Goal: Check status: Check status

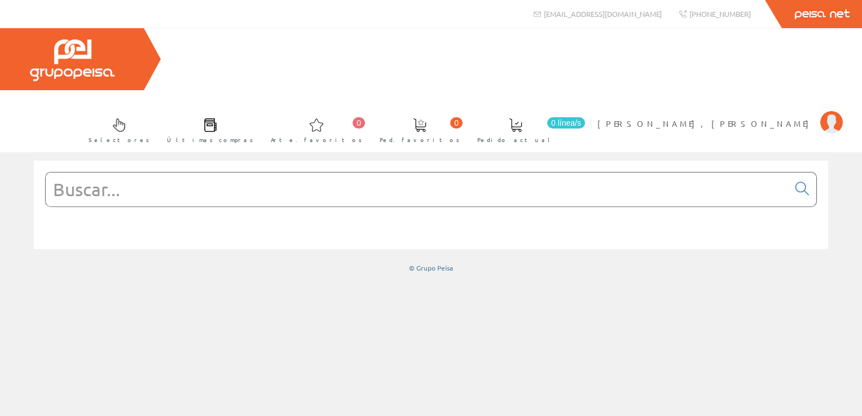
click at [254, 173] on input "text" at bounding box center [417, 190] width 743 height 34
paste input "RM35UB3N30"
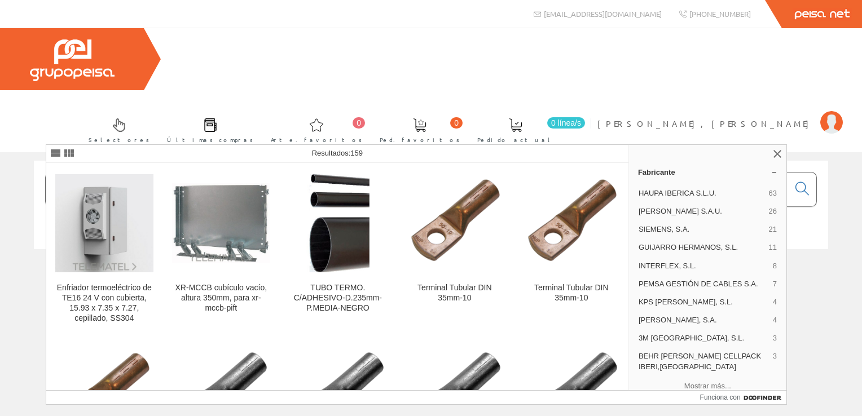
click at [253, 173] on input "RM35UB3N30" at bounding box center [417, 190] width 743 height 34
type input "R"
click at [774, 155] on link at bounding box center [777, 154] width 14 height 14
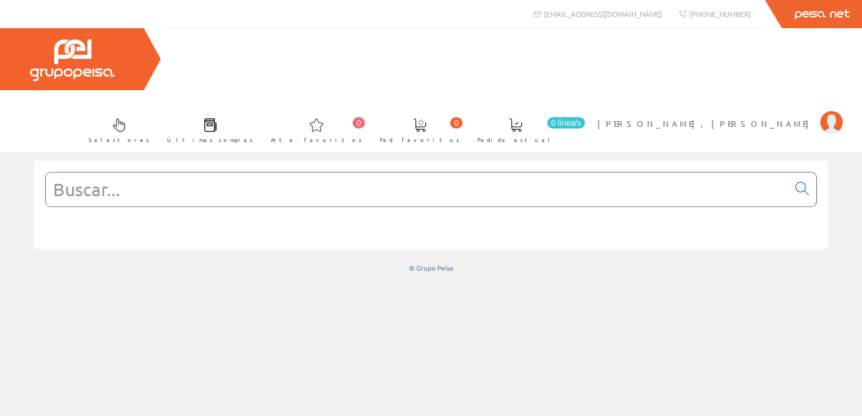
drag, startPoint x: 199, startPoint y: 144, endPoint x: 198, endPoint y: 139, distance: 5.8
click at [199, 172] on div at bounding box center [430, 189] width 771 height 35
click at [197, 173] on input "text" at bounding box center [417, 190] width 743 height 34
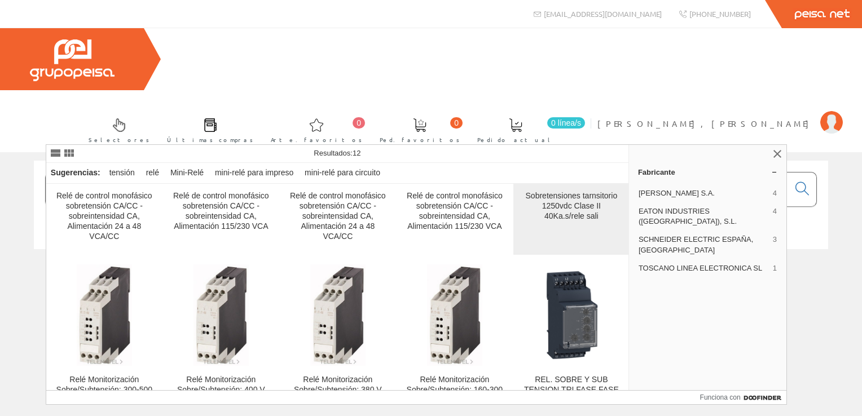
scroll to position [169, 0]
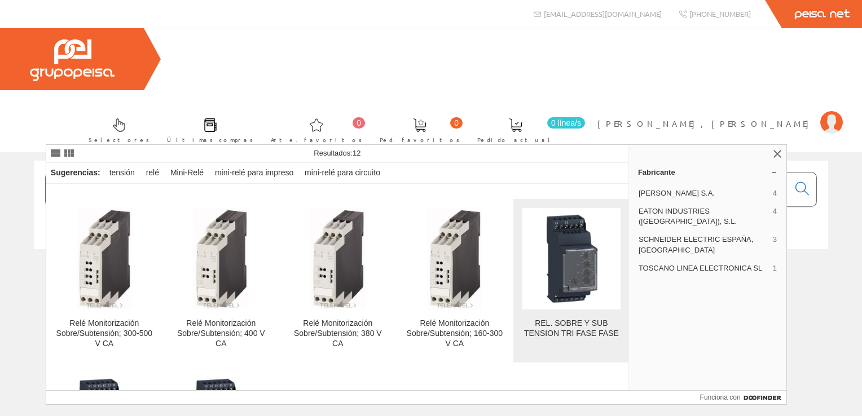
type input "rele sobre tension"
click at [566, 306] on img at bounding box center [571, 259] width 98 height 98
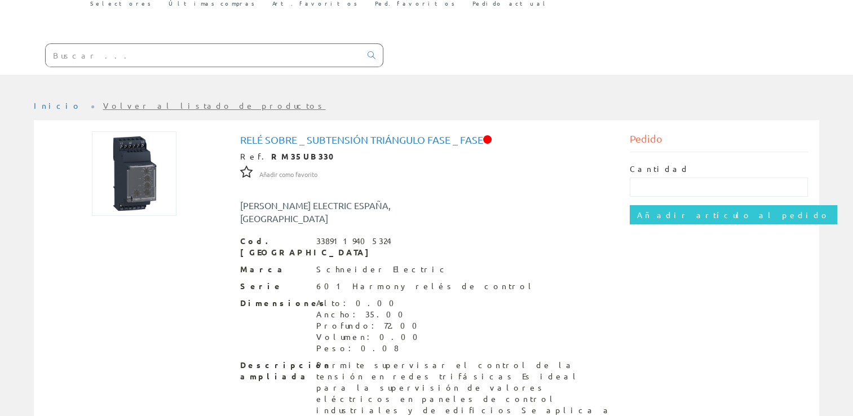
scroll to position [135, 0]
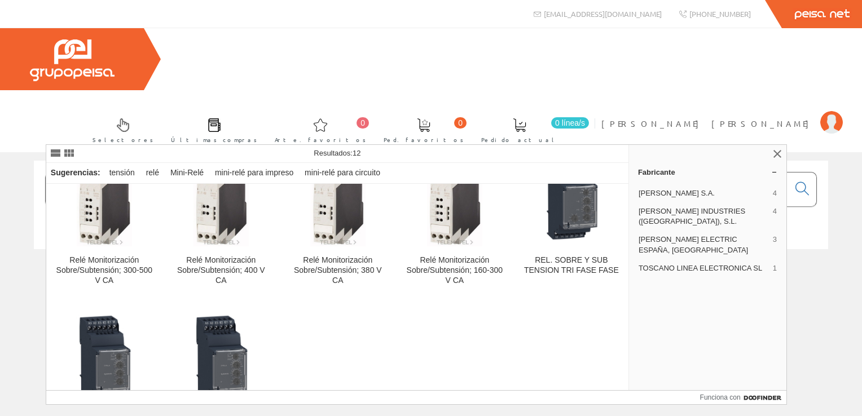
scroll to position [294, 0]
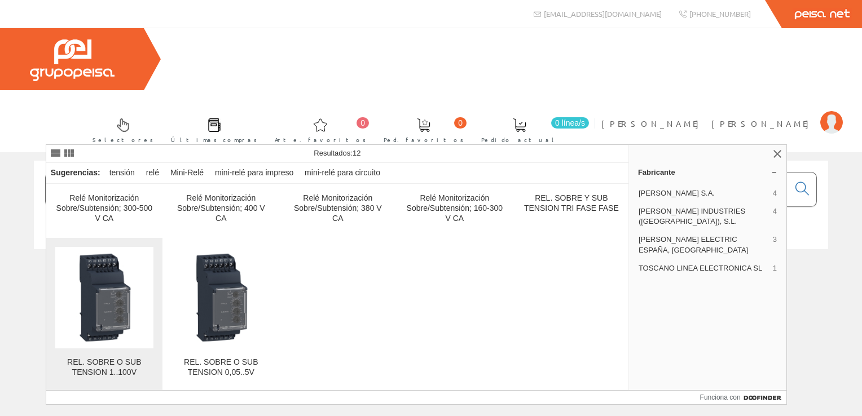
click at [104, 339] on img at bounding box center [104, 298] width 98 height 98
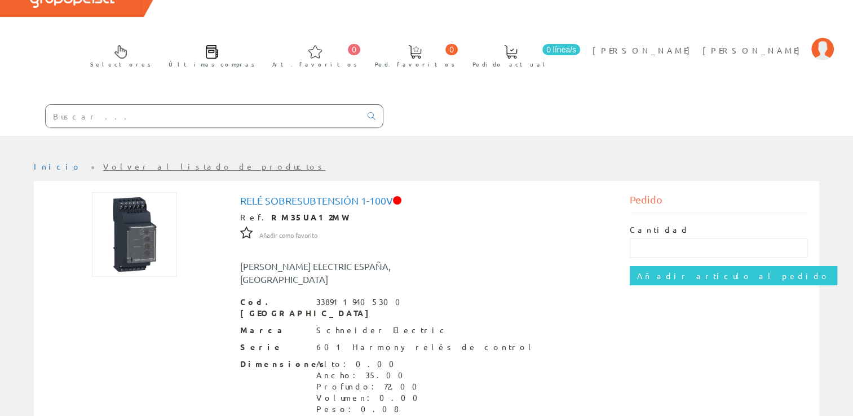
scroll to position [135, 0]
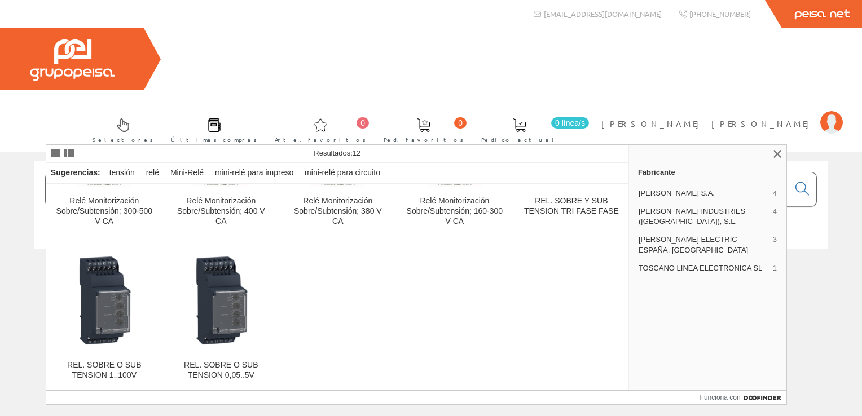
scroll to position [294, 0]
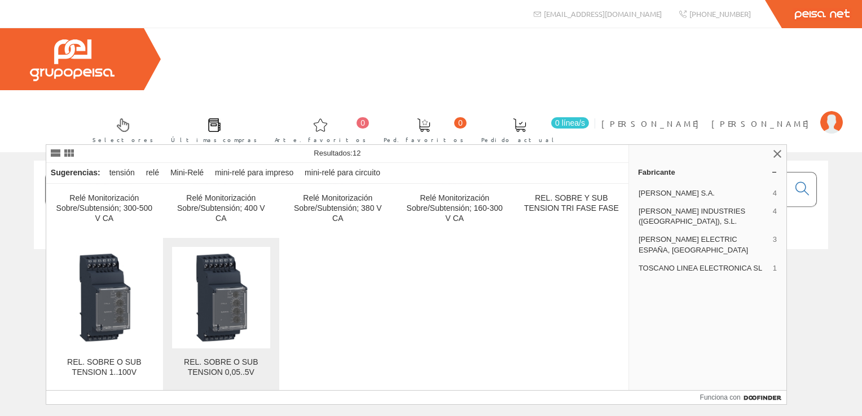
click at [216, 324] on img at bounding box center [221, 298] width 98 height 98
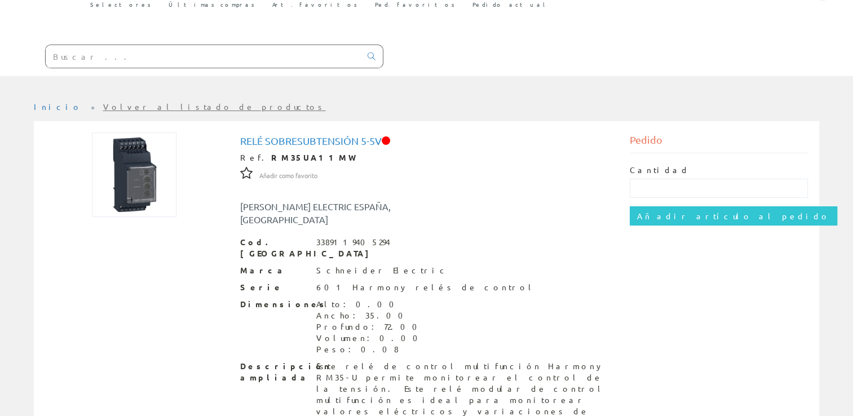
scroll to position [135, 0]
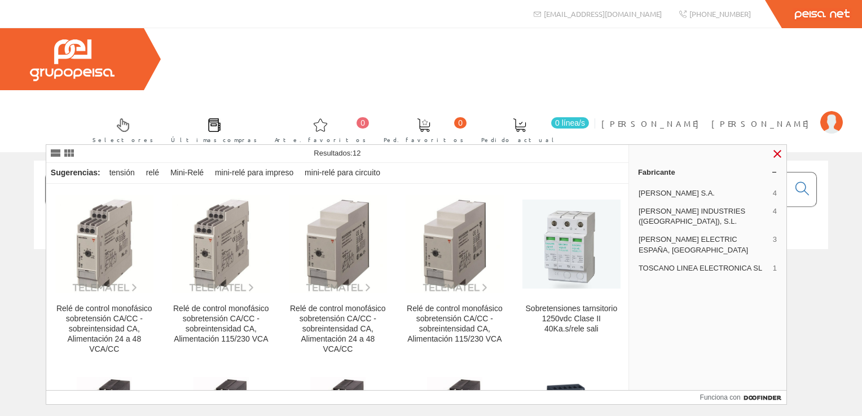
click at [773, 153] on link at bounding box center [777, 154] width 14 height 14
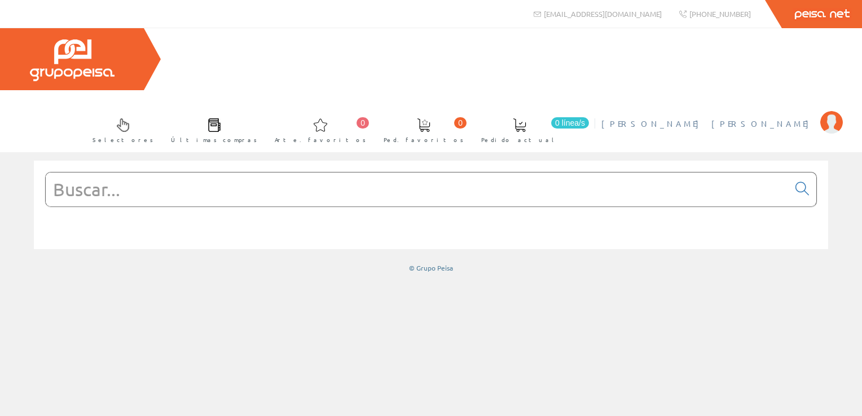
click at [735, 118] on span "IRLES TREMIÑO, MANUEL ANTONIO" at bounding box center [707, 123] width 213 height 11
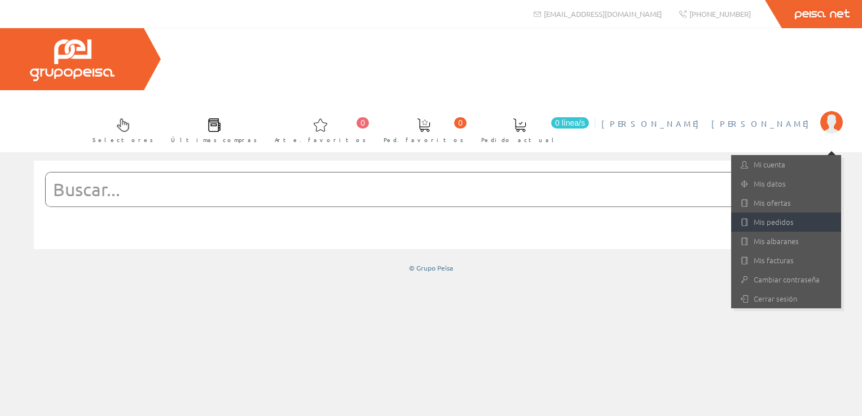
click at [763, 217] on font "Mis pedidos" at bounding box center [773, 222] width 40 height 11
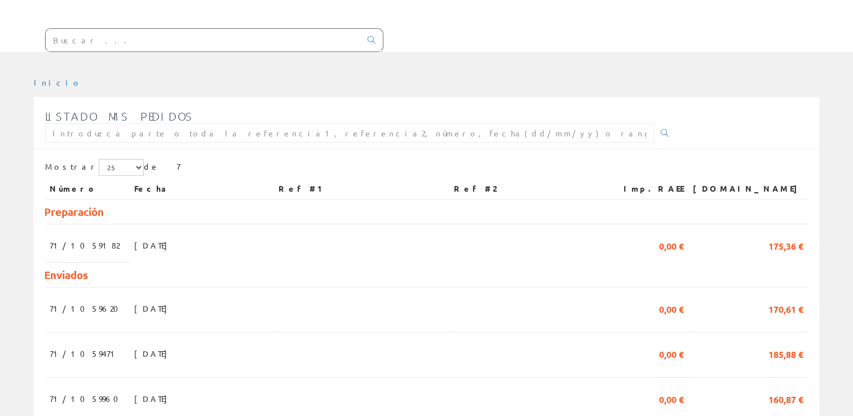
scroll to position [169, 0]
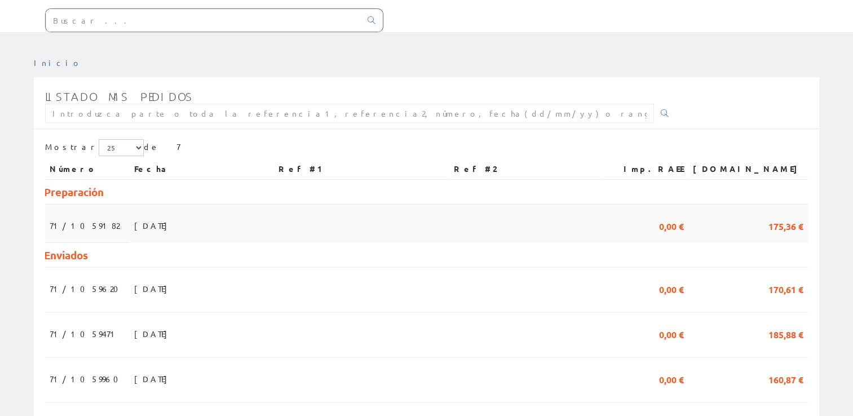
click at [189, 205] on td "16/07/2025" at bounding box center [202, 224] width 144 height 38
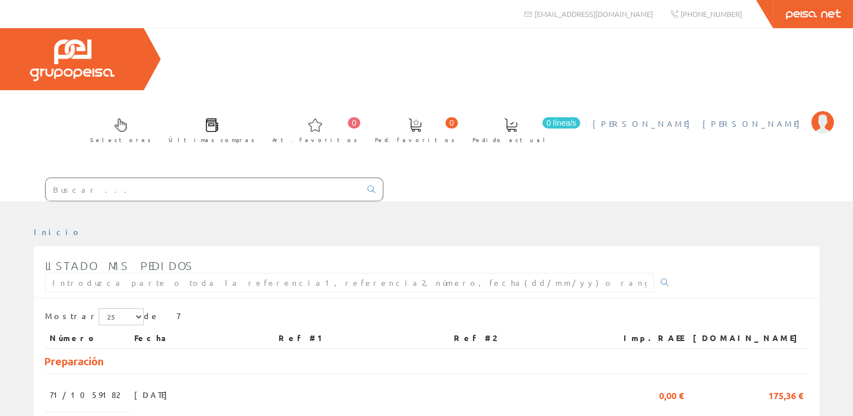
click at [741, 118] on span "[PERSON_NAME] [PERSON_NAME]" at bounding box center [699, 123] width 213 height 11
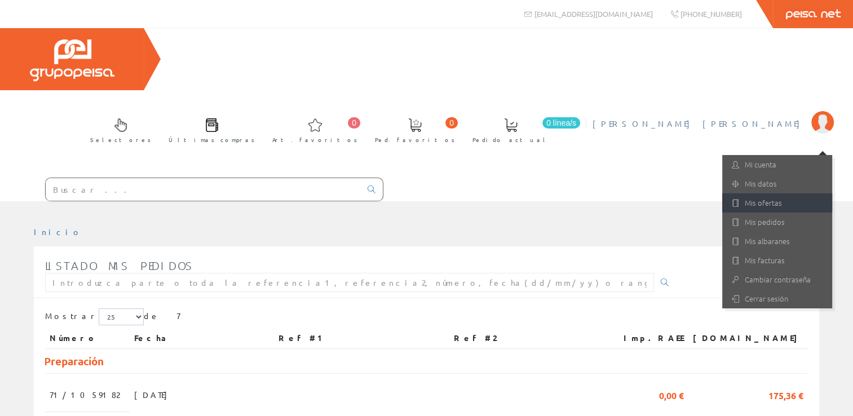
click at [754, 193] on link "Mis ofertas" at bounding box center [777, 202] width 110 height 19
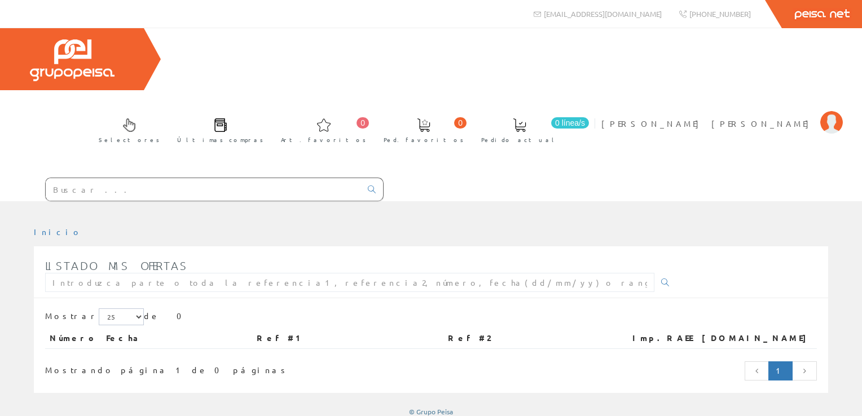
click at [129, 178] on input "text" at bounding box center [203, 189] width 315 height 23
click at [766, 118] on span "[PERSON_NAME] [PERSON_NAME]" at bounding box center [707, 123] width 213 height 11
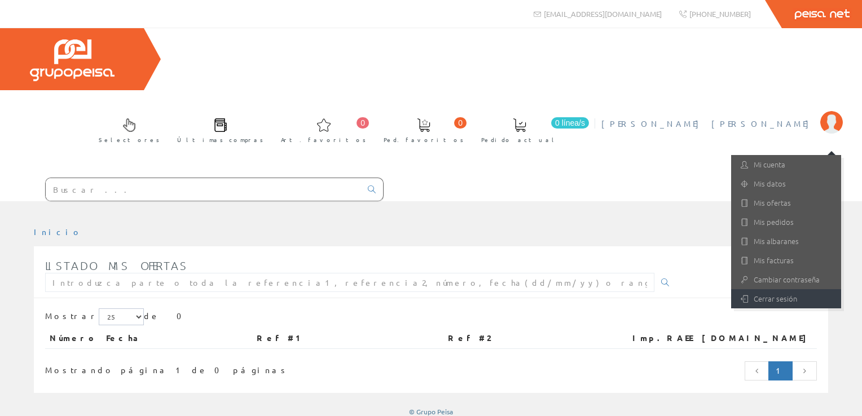
click at [777, 289] on link "Cerrar sesión" at bounding box center [786, 298] width 110 height 19
